Goal: Task Accomplishment & Management: Use online tool/utility

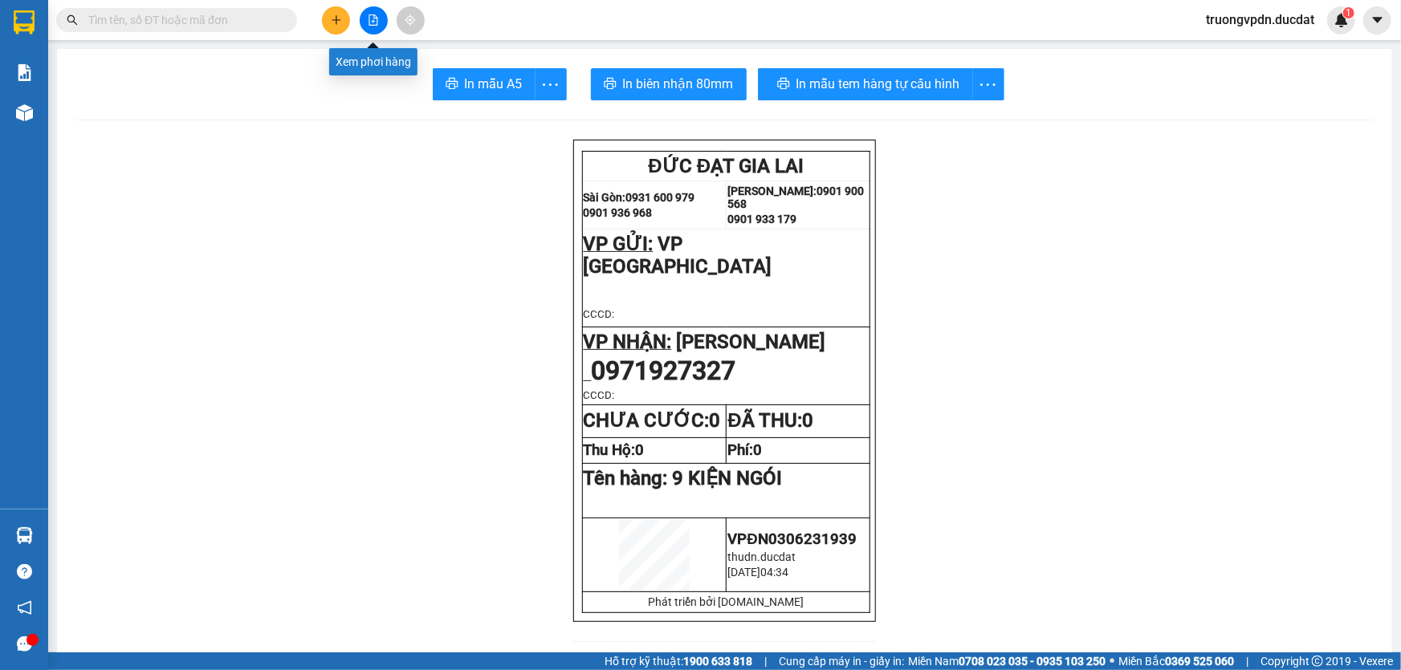
click at [367, 27] on button at bounding box center [374, 20] width 28 height 28
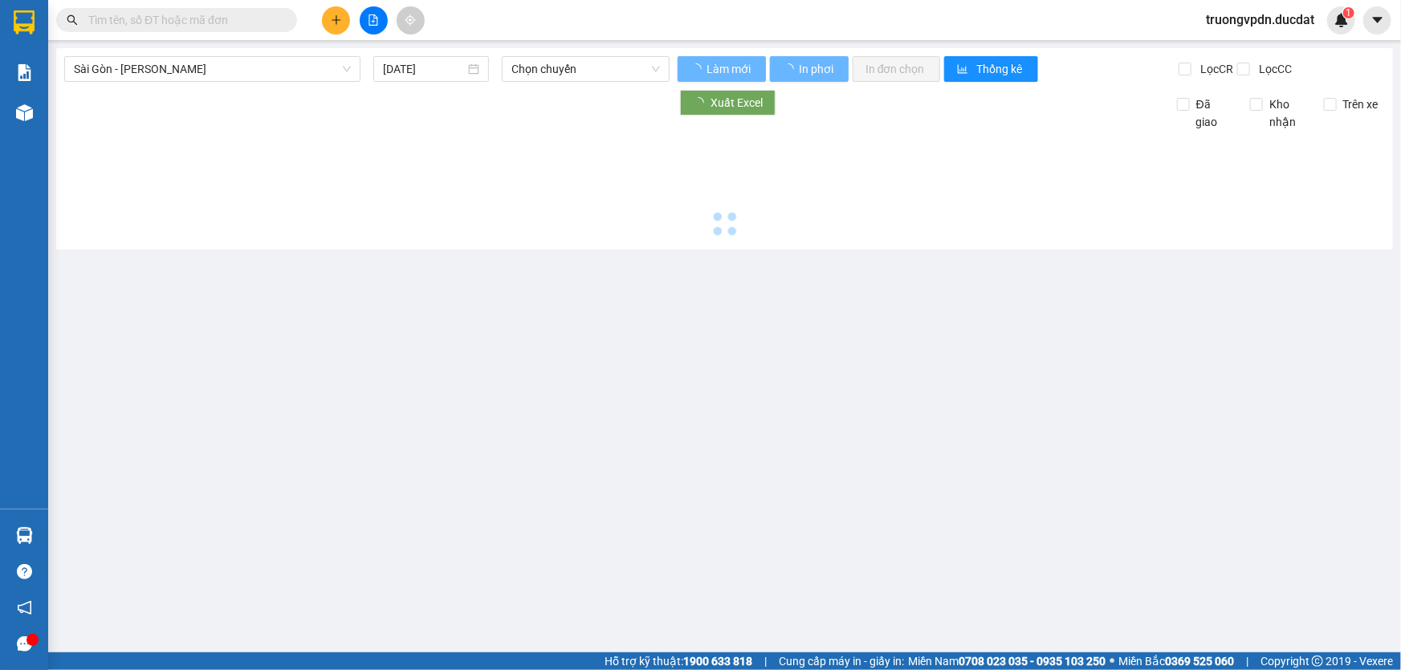
type input "[DATE]"
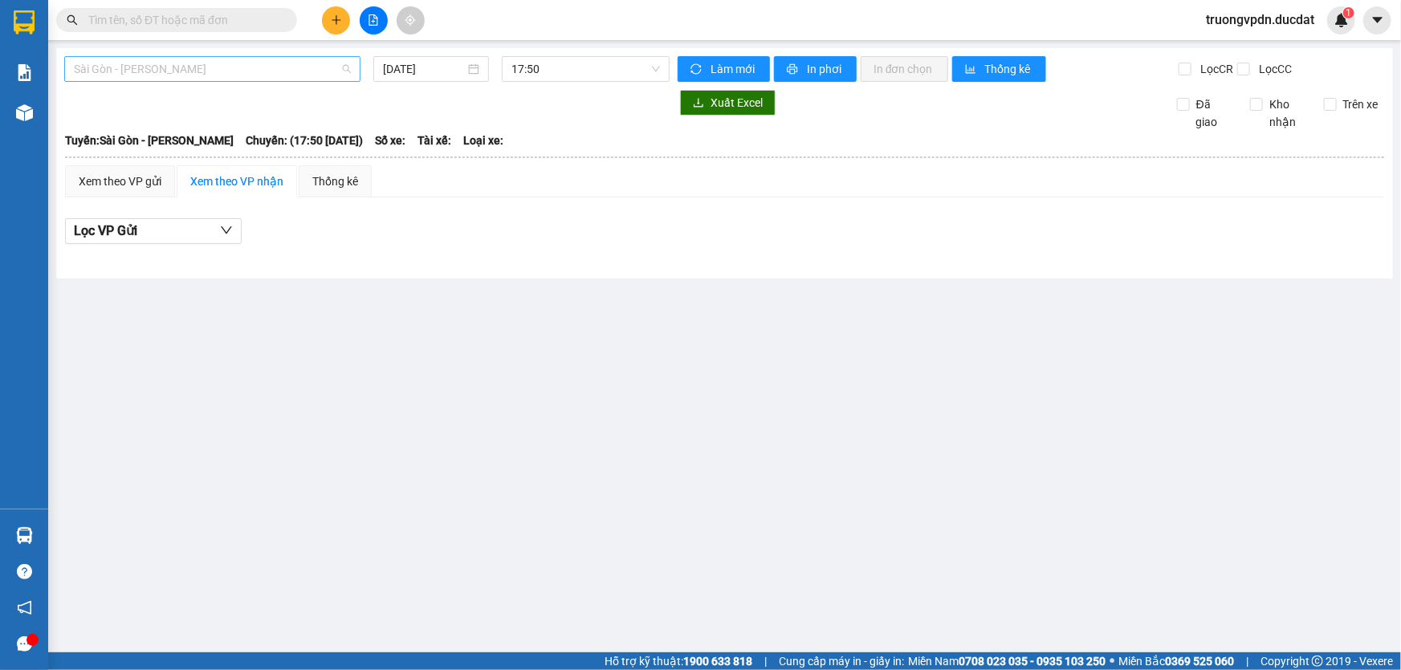
click at [296, 67] on span "Sài Gòn - [PERSON_NAME]" at bounding box center [212, 69] width 277 height 24
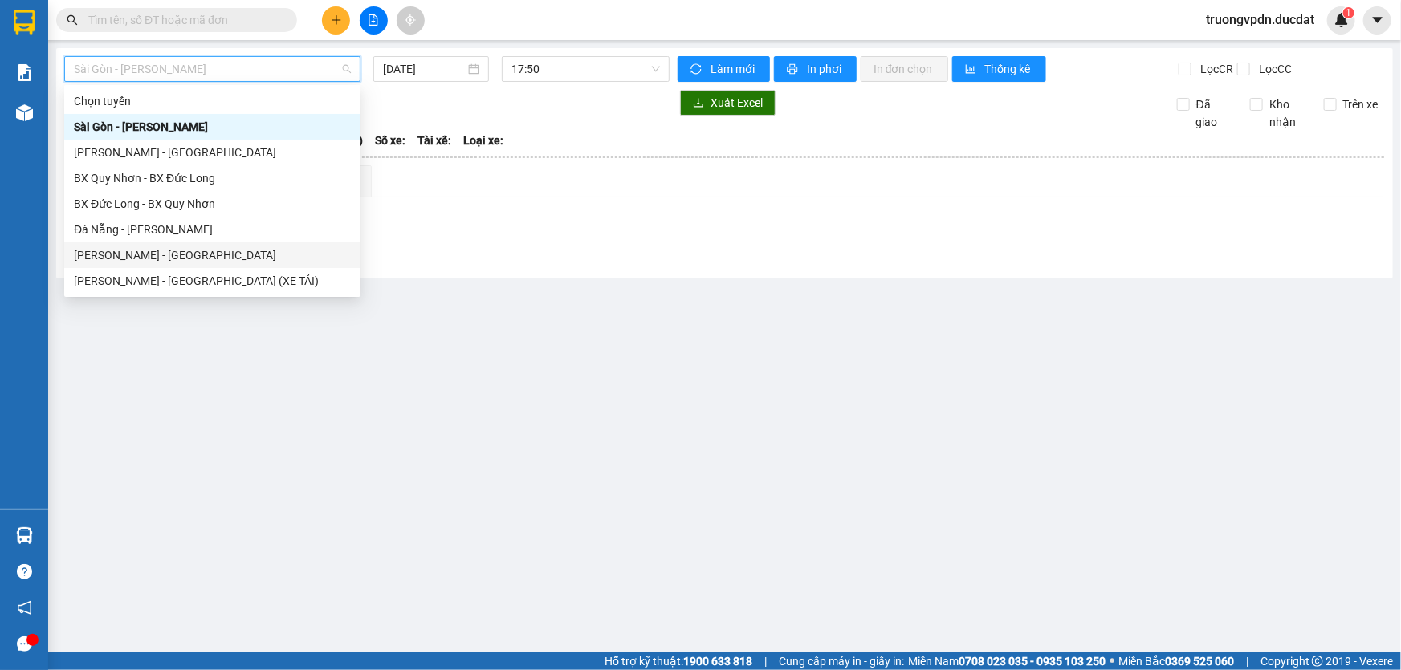
click at [153, 258] on div "[PERSON_NAME] - [GEOGRAPHIC_DATA]" at bounding box center [212, 255] width 277 height 18
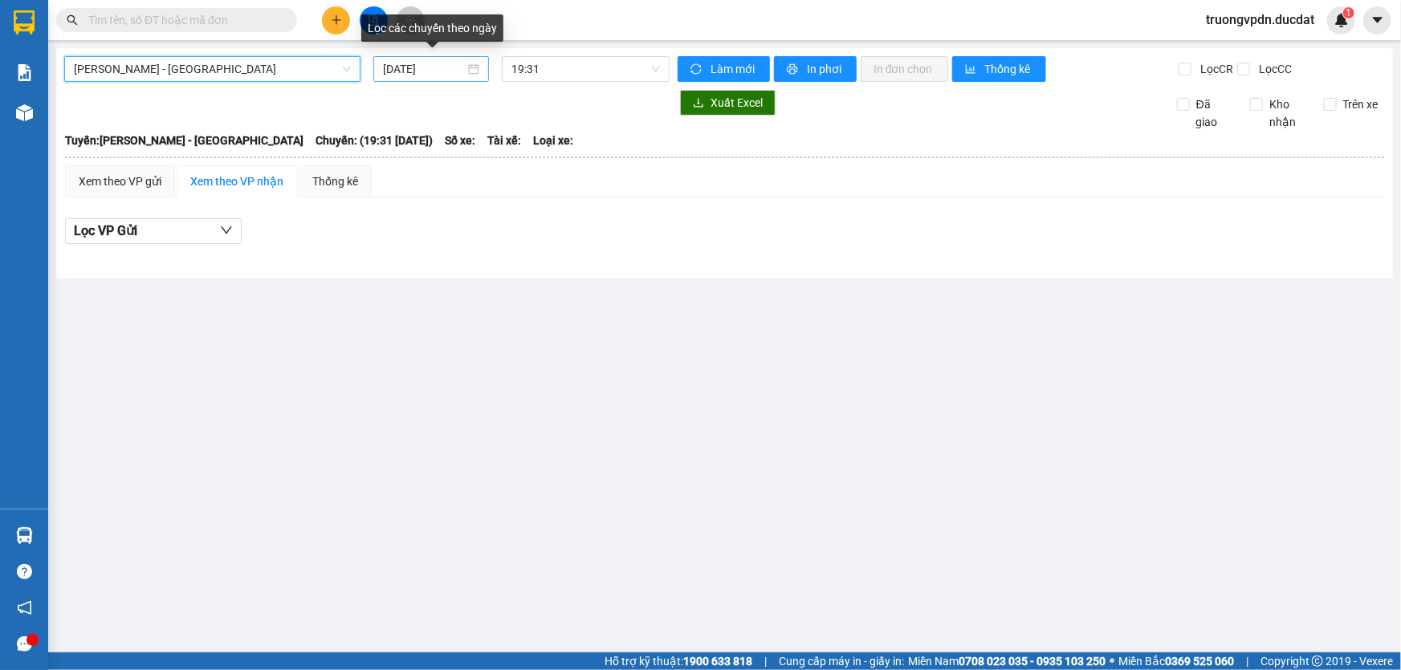
click at [452, 69] on input "[DATE]" at bounding box center [424, 69] width 82 height 18
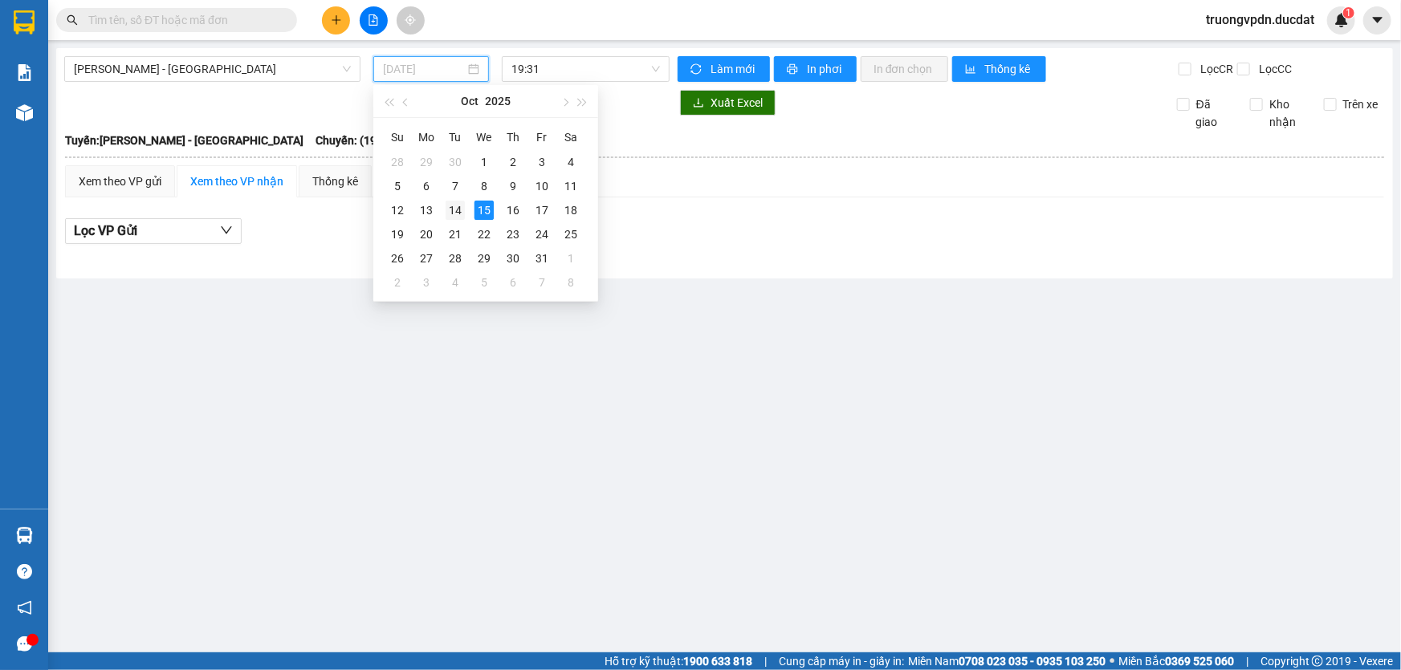
click at [458, 211] on div "14" at bounding box center [455, 210] width 19 height 19
type input "[DATE]"
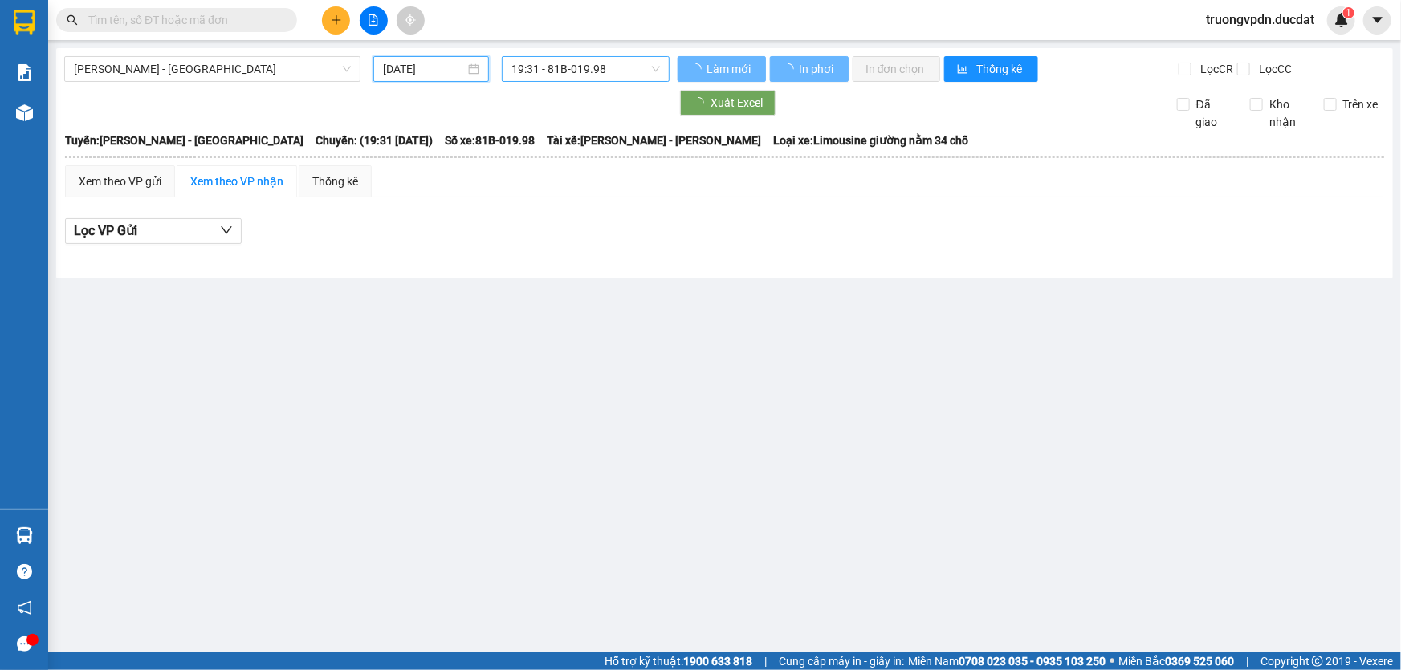
click at [622, 69] on span "19:31 - 81B-019.98" at bounding box center [585, 69] width 149 height 24
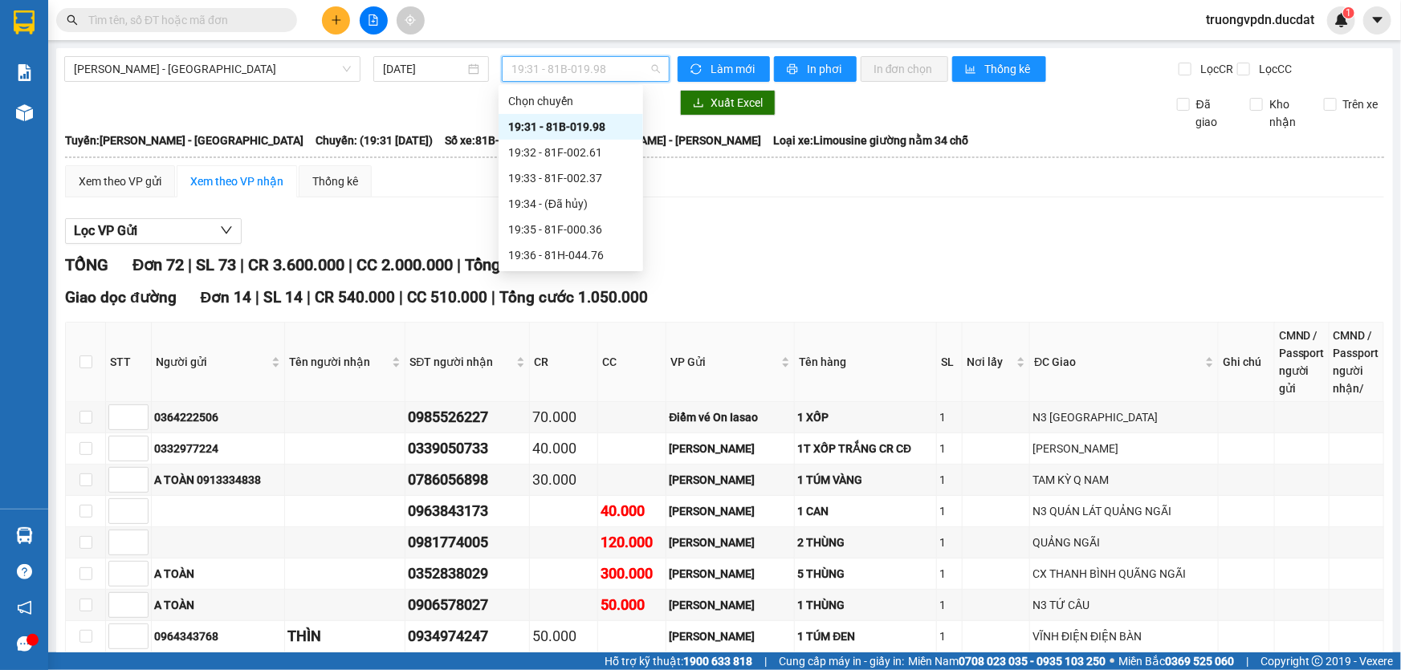
click at [604, 127] on div "19:31 - 81B-019.98" at bounding box center [570, 127] width 125 height 18
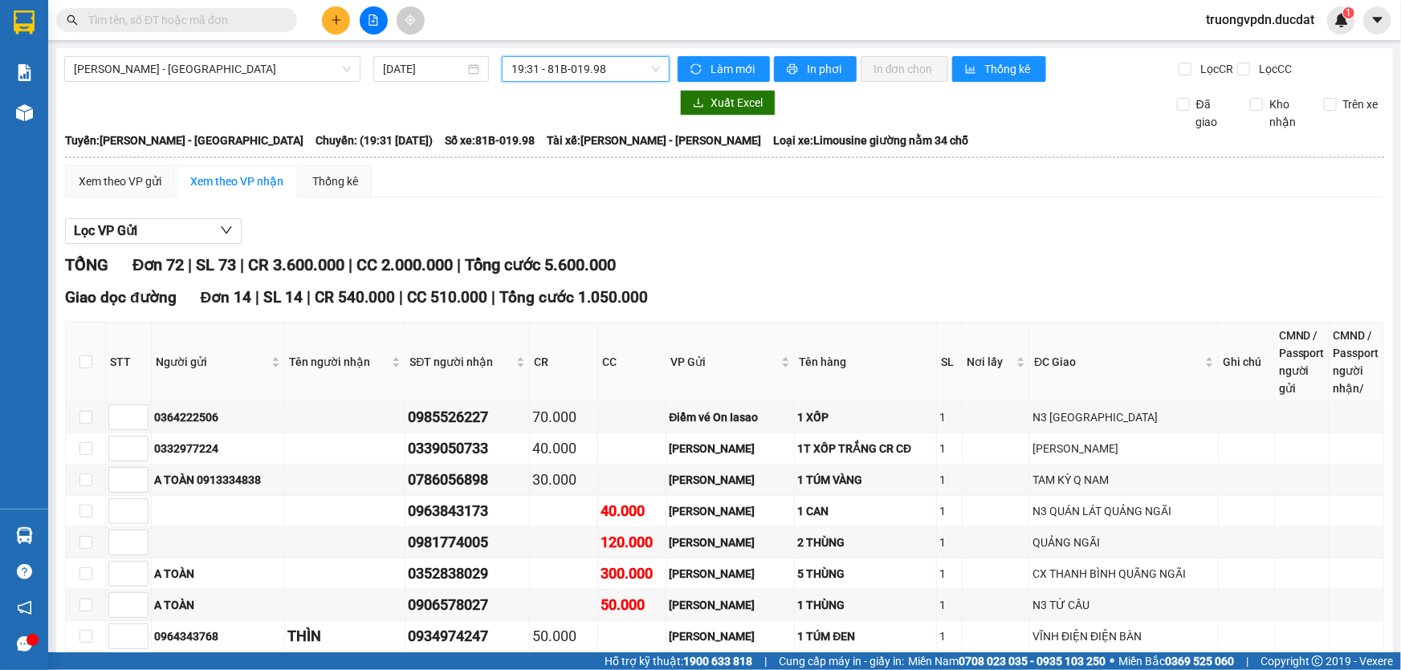
click at [632, 68] on span "19:31 - 81B-019.98" at bounding box center [585, 69] width 149 height 24
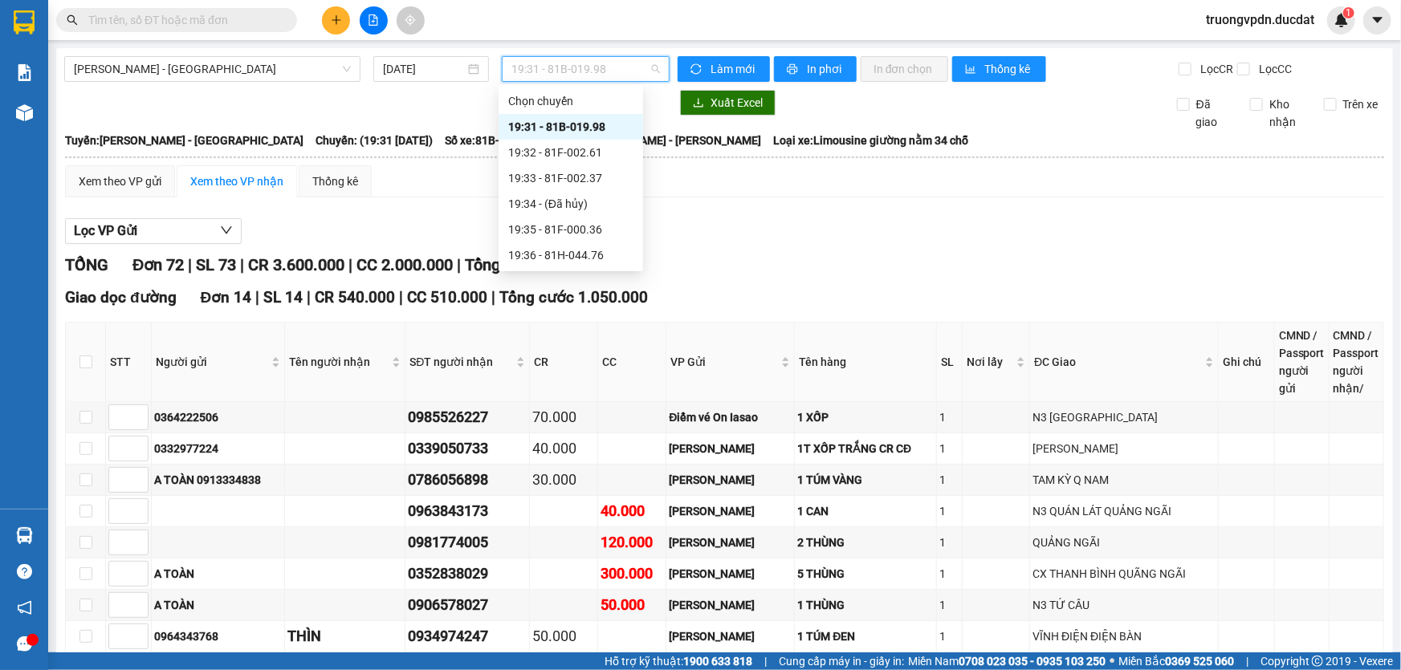
click at [610, 128] on div "19:31 - 81B-019.98" at bounding box center [570, 127] width 125 height 18
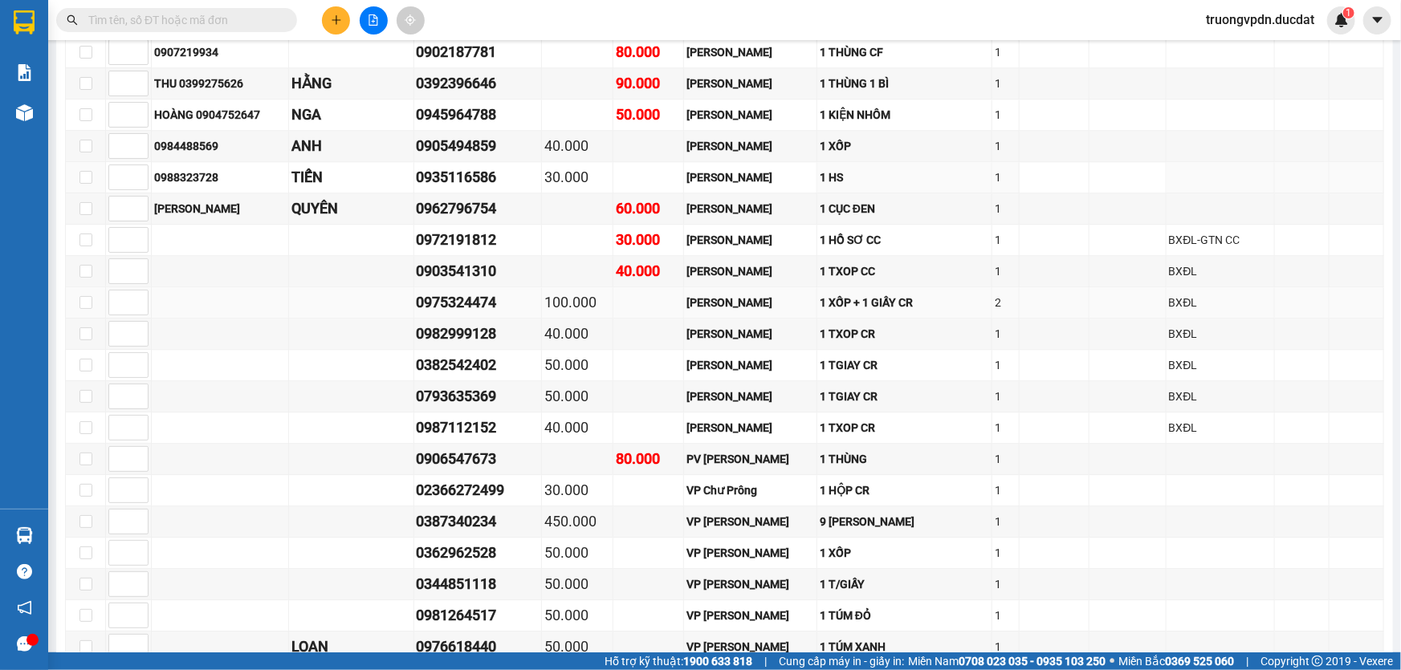
scroll to position [2243, 0]
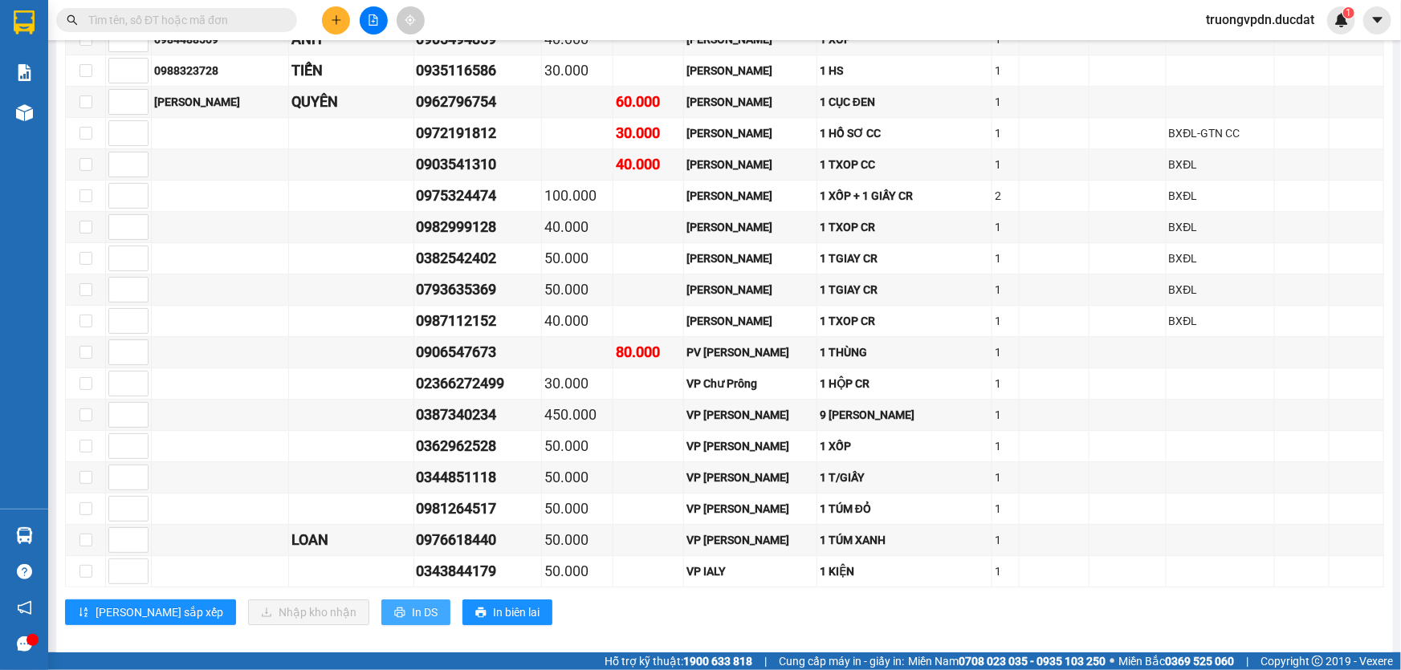
click at [412, 604] on span "In DS" at bounding box center [425, 613] width 26 height 18
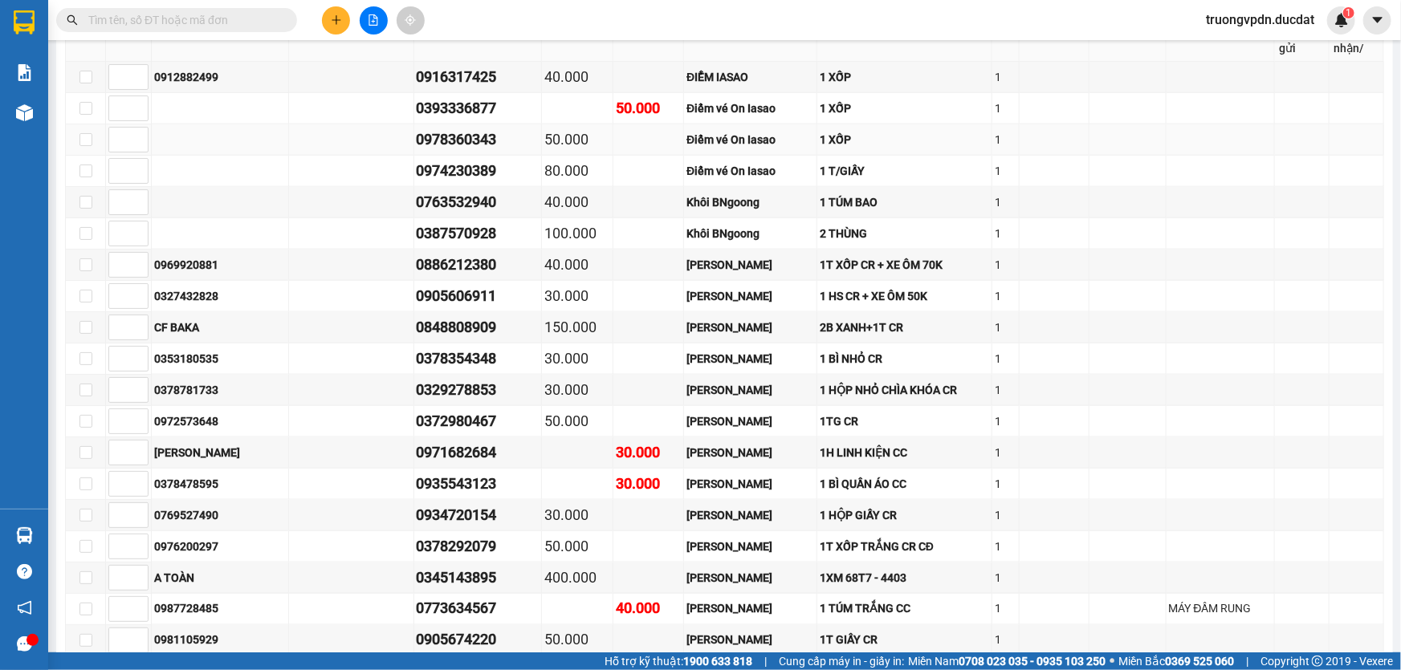
scroll to position [784, 0]
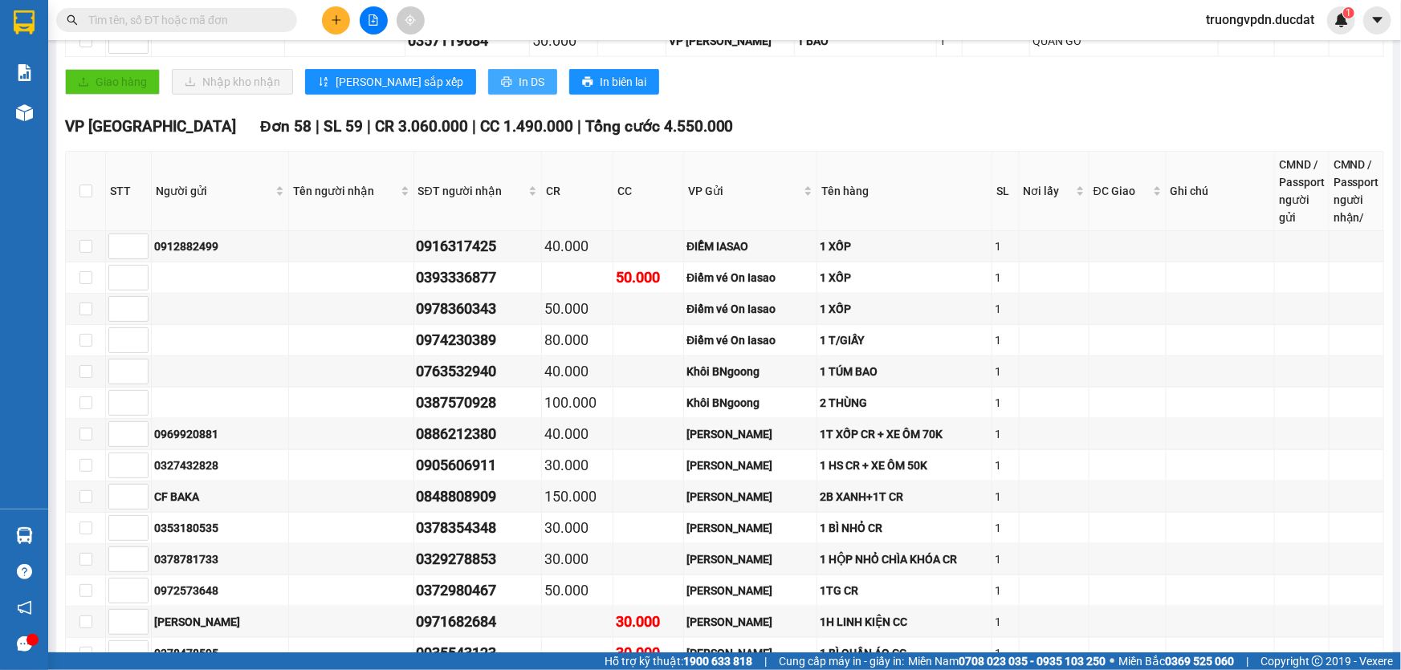
click at [519, 80] on span "In DS" at bounding box center [532, 82] width 26 height 18
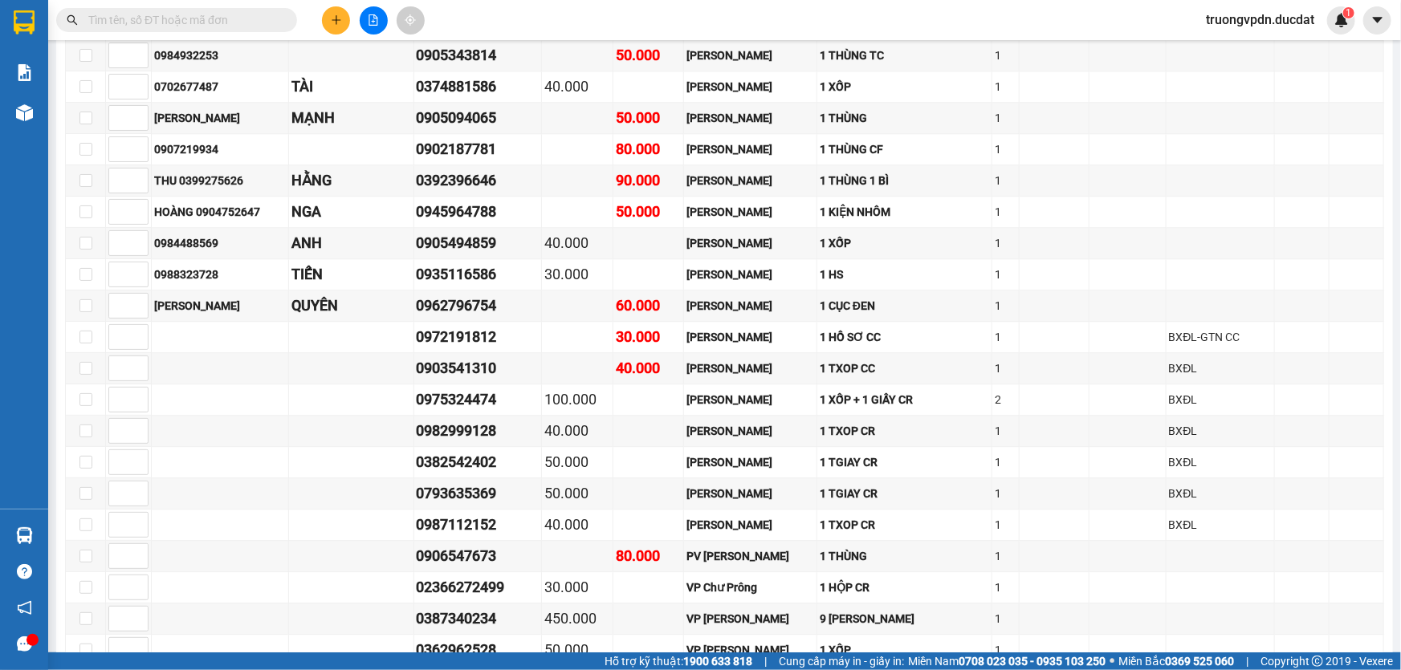
scroll to position [2024, 0]
